Goal: Task Accomplishment & Management: Manage account settings

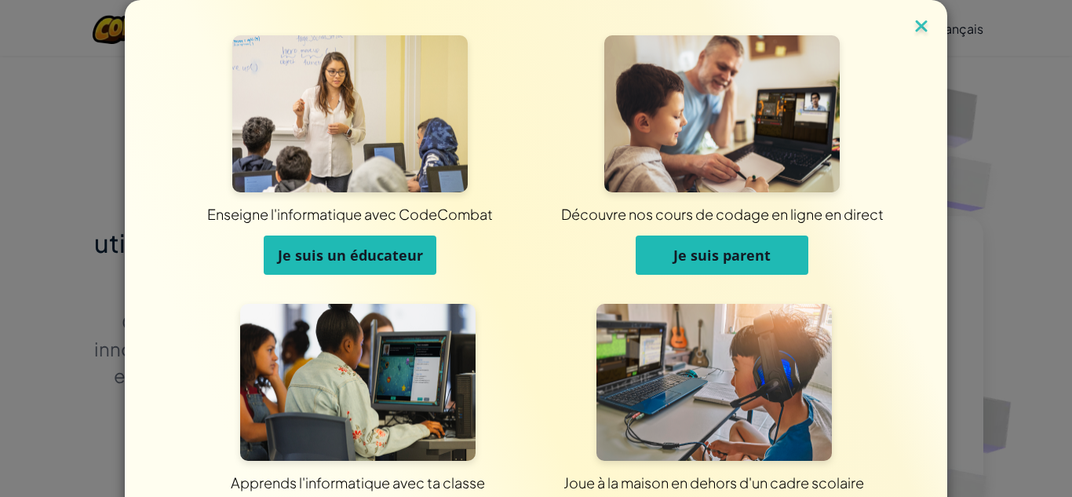
click at [925, 30] on img at bounding box center [922, 28] width 20 height 24
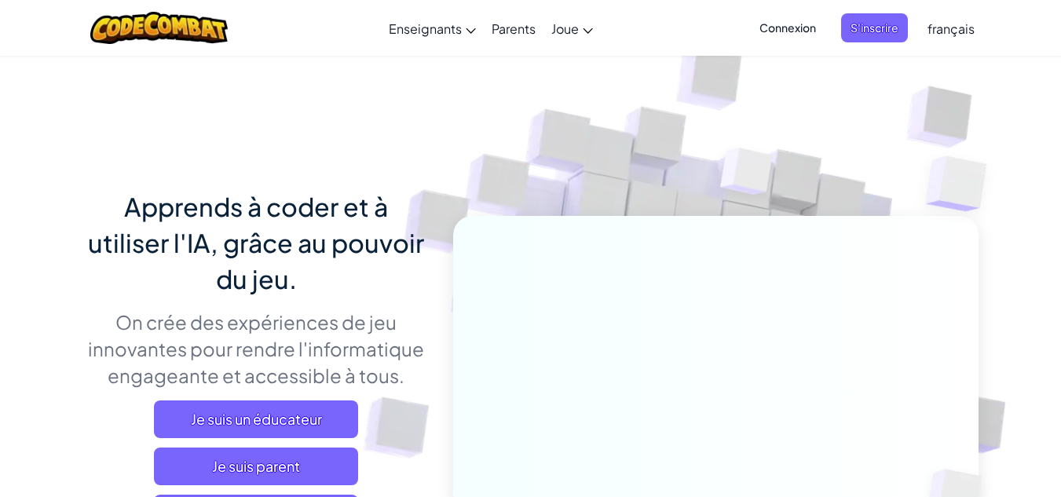
click at [809, 34] on span "Connexion" at bounding box center [787, 27] width 75 height 29
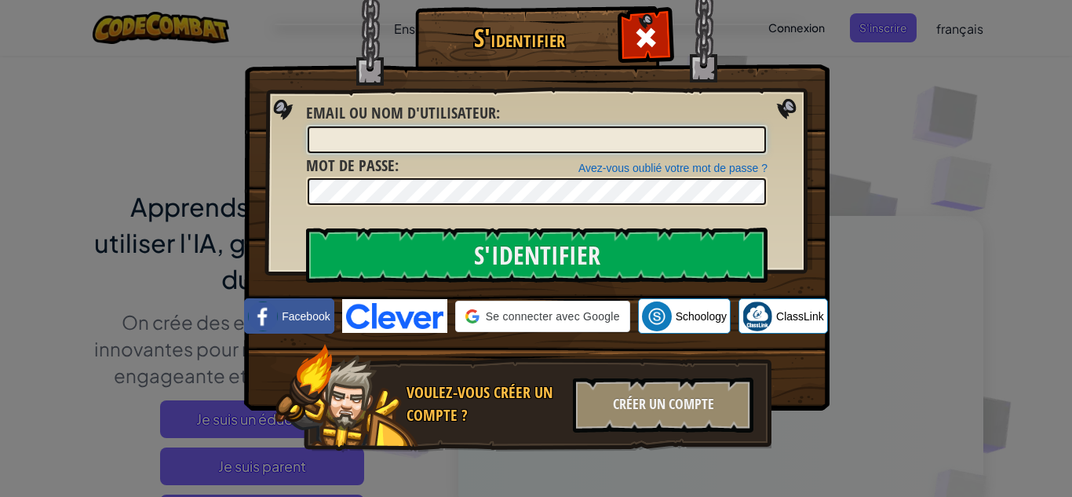
type input "fedifourti1"
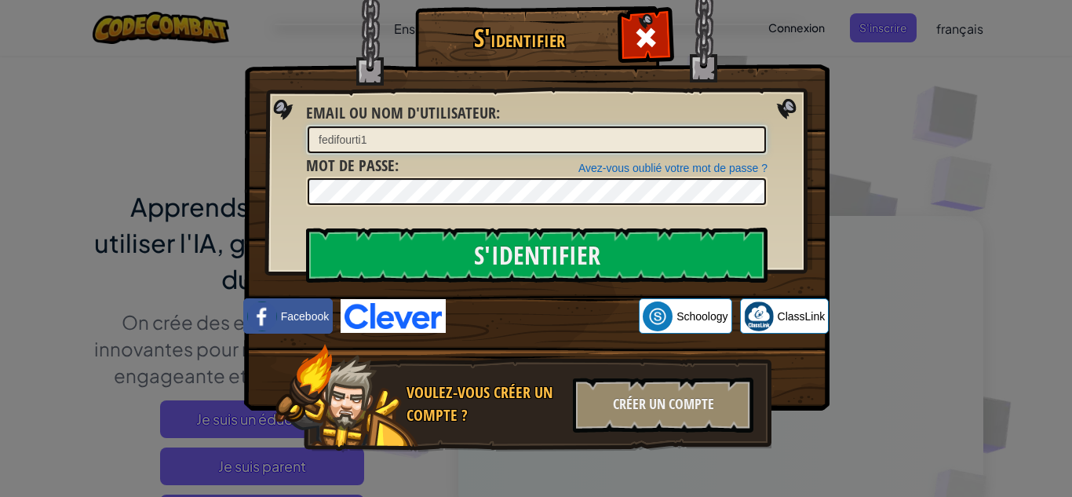
click at [503, 135] on input "fedifourti1" at bounding box center [537, 139] width 459 height 27
type input "r"
type input "zaltniramzi1"
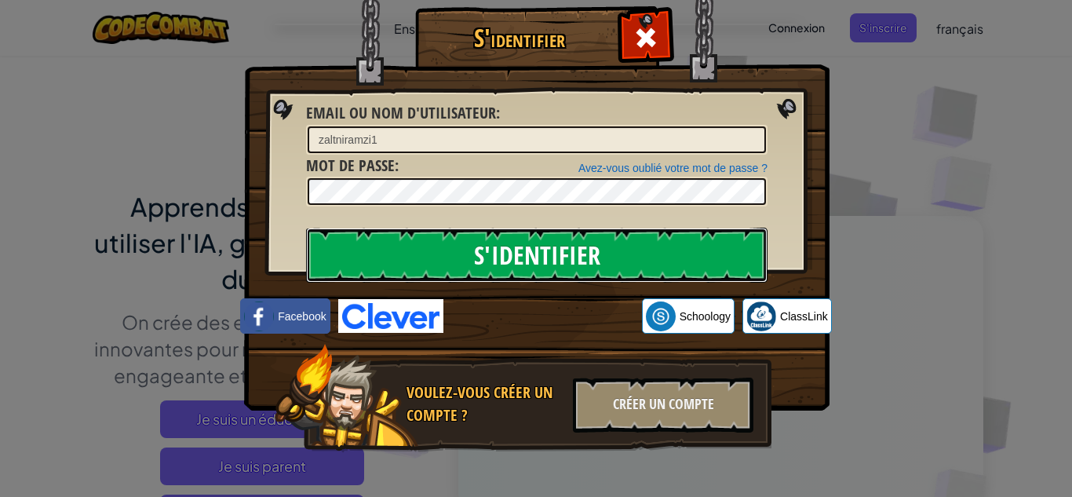
click at [340, 256] on input "S'identifier" at bounding box center [537, 255] width 462 height 55
